Goal: Obtain resource: Obtain resource

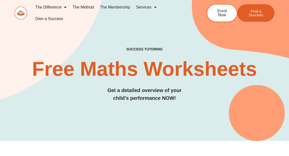
click at [143, 8] on link "Services" at bounding box center [146, 8] width 26 height 12
click at [143, 7] on link "Services" at bounding box center [146, 8] width 26 height 12
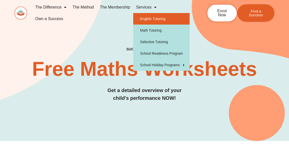
click at [150, 18] on link "English Tutoring" at bounding box center [161, 19] width 57 height 12
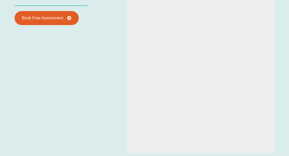
type input "*"
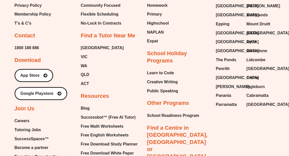
scroll to position [1885, 0]
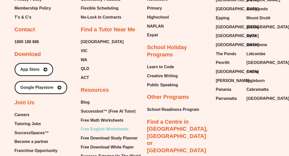
click at [105, 126] on span "Free English Worksheets" at bounding box center [105, 130] width 48 height 8
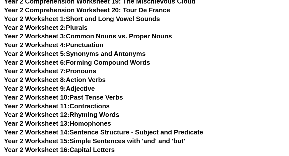
scroll to position [1367, 0]
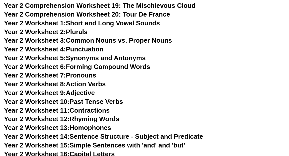
click at [101, 59] on link "Year 2 Worksheet 5: Synonyms and Antonyms" at bounding box center [75, 58] width 142 height 8
click at [93, 84] on link "Year 2 Worksheet 8: Action Verbs" at bounding box center [55, 84] width 102 height 8
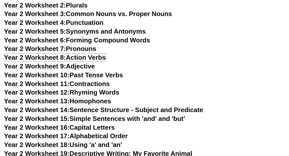
scroll to position [1406, 0]
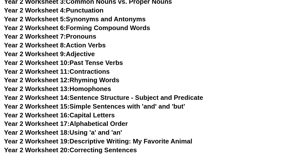
click at [88, 79] on link "Year 2 Worksheet 12: Rhyming Words" at bounding box center [62, 80] width 116 height 8
click at [88, 55] on link "Year 2 Worksheet 9: Adjective" at bounding box center [49, 54] width 91 height 8
